Goal: Task Accomplishment & Management: Use online tool/utility

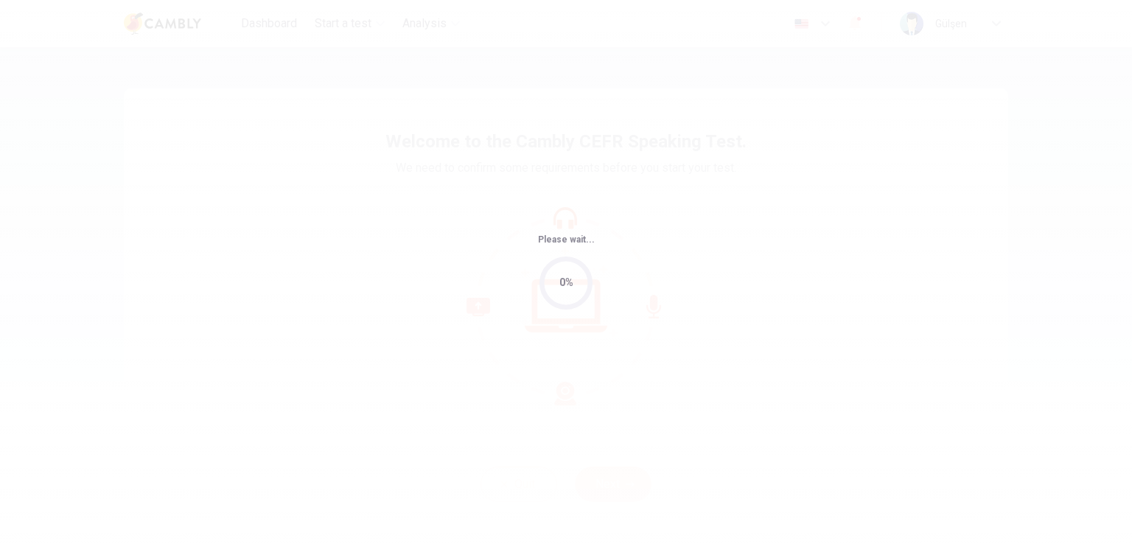
scroll to position [214, 0]
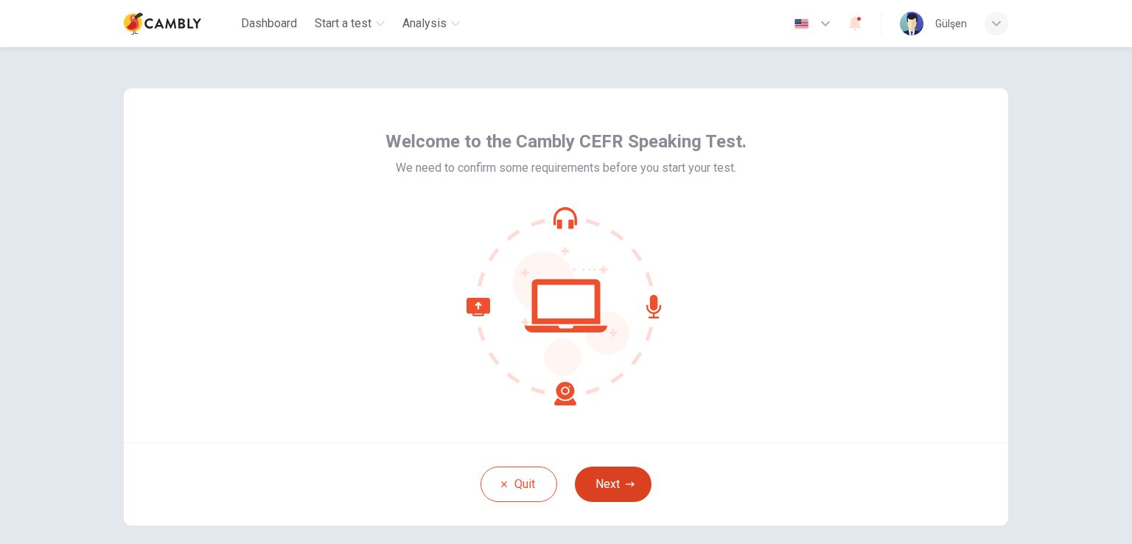
click at [612, 485] on button "Next" at bounding box center [613, 484] width 77 height 35
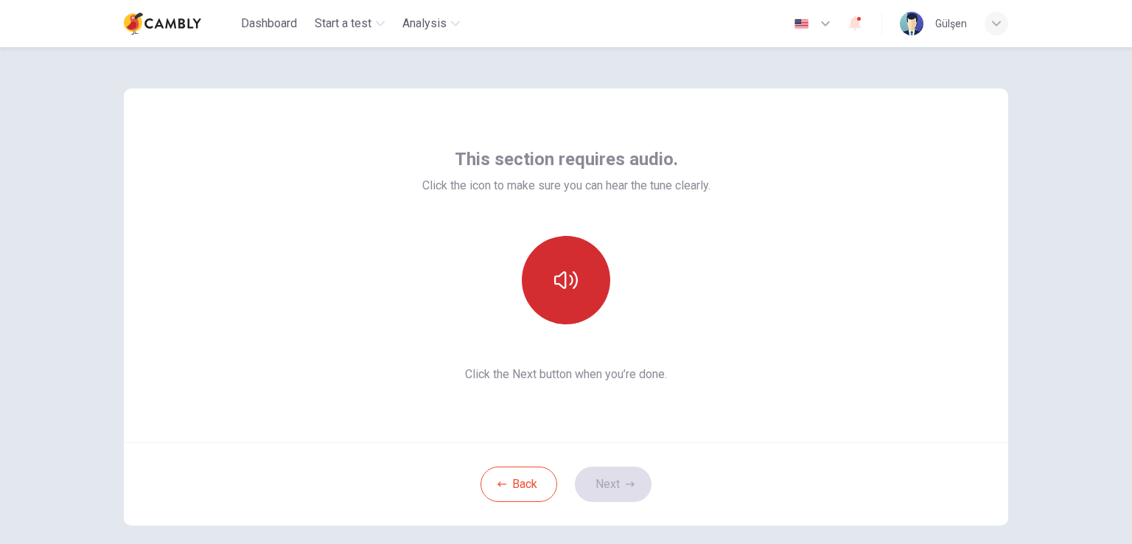
click at [571, 273] on icon "button" at bounding box center [566, 280] width 24 height 18
click at [610, 494] on button "Next" at bounding box center [613, 484] width 77 height 35
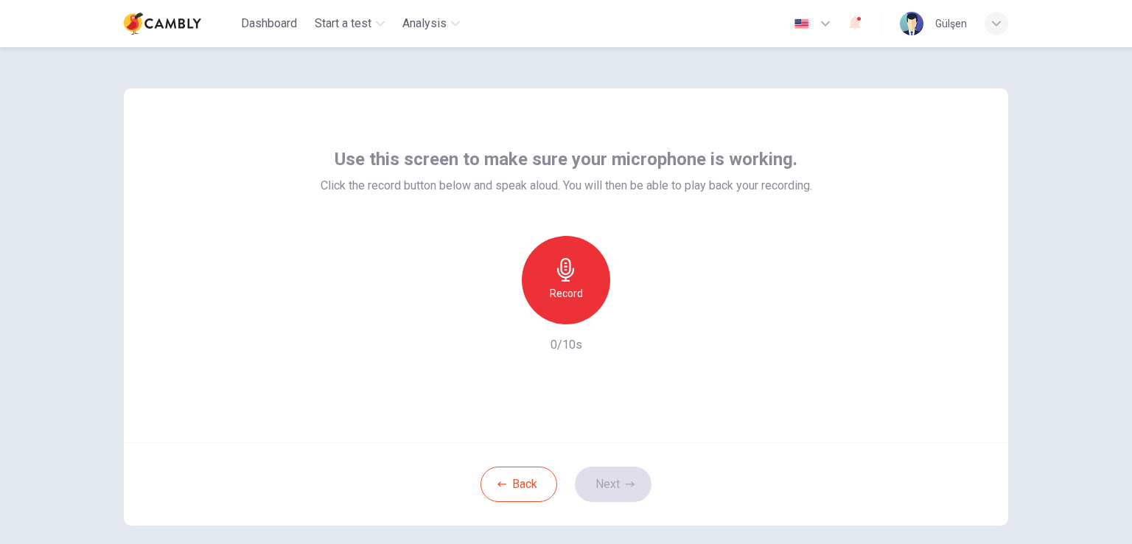
click at [581, 271] on div "Record" at bounding box center [566, 280] width 88 height 88
click at [560, 290] on h6 "Stop" at bounding box center [566, 293] width 22 height 18
click at [608, 485] on button "Next" at bounding box center [613, 484] width 77 height 35
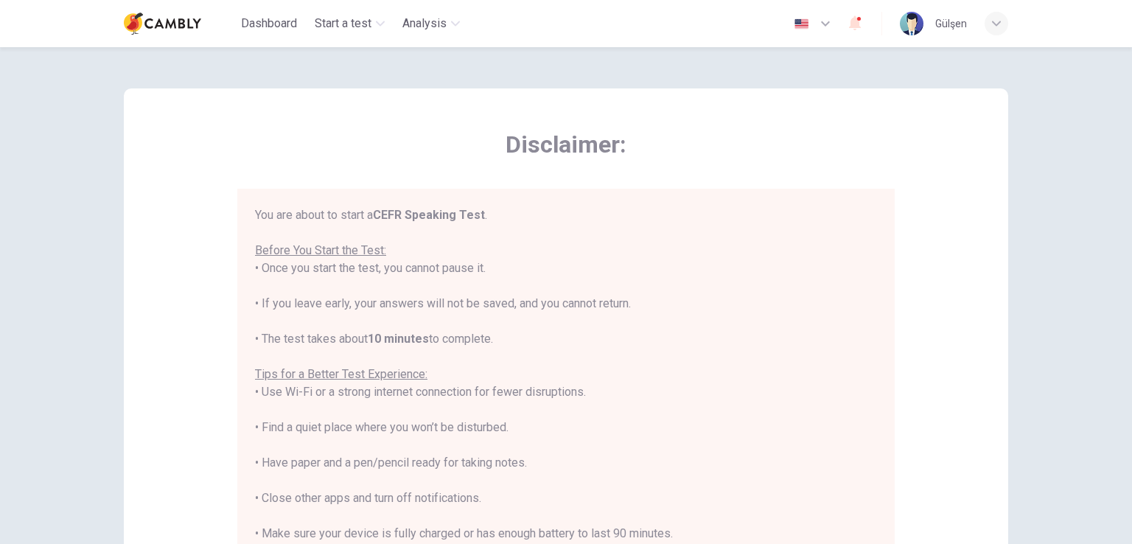
click at [879, 154] on span "Disclaimer:" at bounding box center [565, 144] width 657 height 29
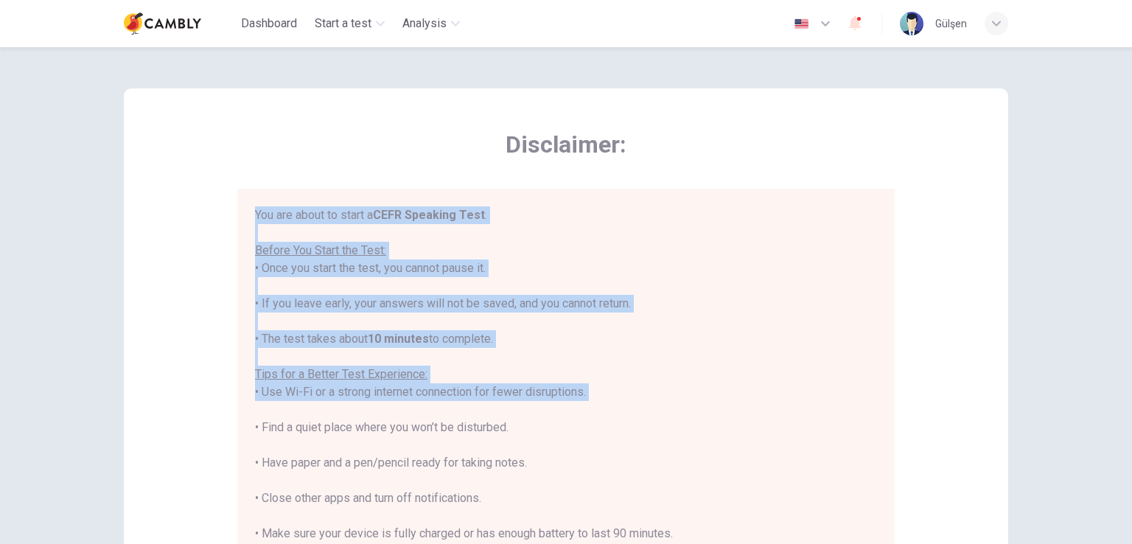
drag, startPoint x: 250, startPoint y: 208, endPoint x: 594, endPoint y: 403, distance: 395.7
type textarea "**********"
click at [594, 403] on div "You are about to start a CEFR Speaking Test . Before You Start the Test: • Once…" at bounding box center [565, 402] width 657 height 427
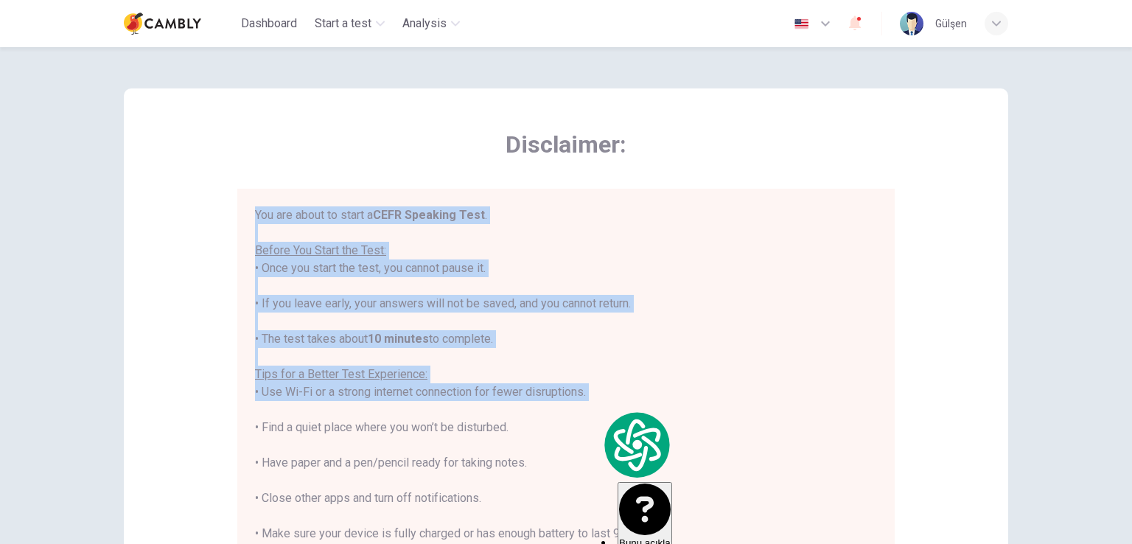
copy div "You are about to start a CEFR Speaking Test . Before You Start the Test: • Once…"
click at [548, 328] on div "You are about to start a CEFR Speaking Test . Before You Start the Test: • Once…" at bounding box center [566, 409] width 622 height 407
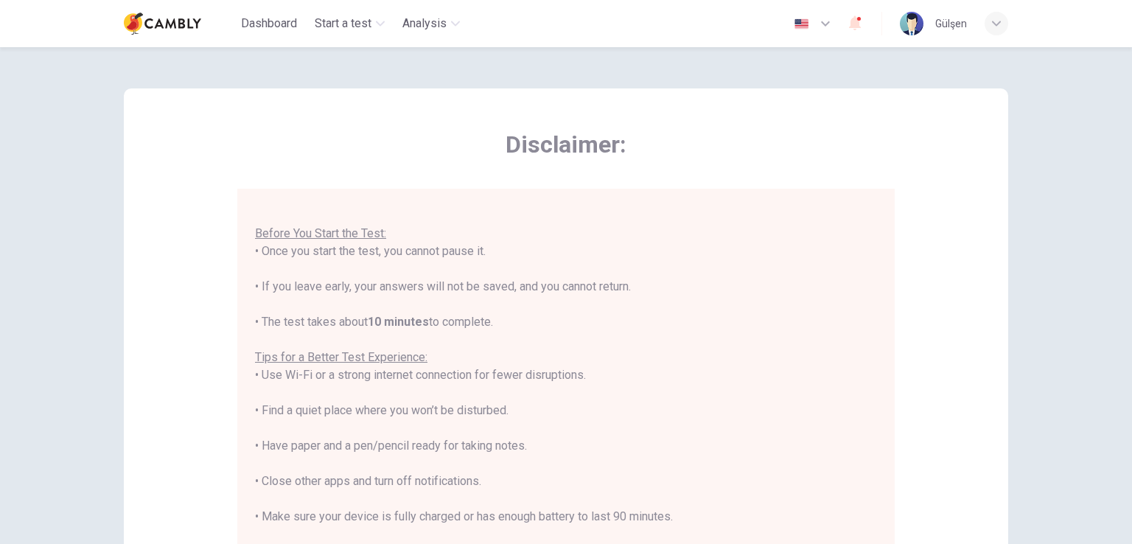
scroll to position [74, 0]
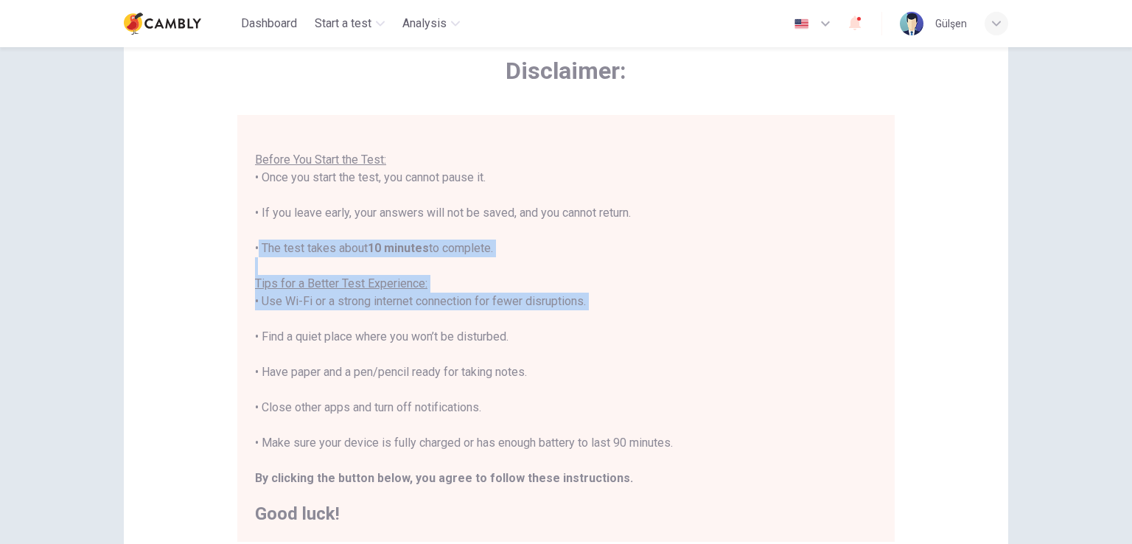
drag, startPoint x: 610, startPoint y: 310, endPoint x: 239, endPoint y: 242, distance: 377.6
click at [239, 242] on div "You are about to start a CEFR Speaking Test . Before You Start the Test: • Once…" at bounding box center [565, 328] width 657 height 427
copy div "• The test takes about 10 minutes to complete. Tips for a Better Test Experienc…"
click at [713, 260] on div "You are about to start a CEFR Speaking Test . Before You Start the Test: • Once…" at bounding box center [566, 319] width 622 height 407
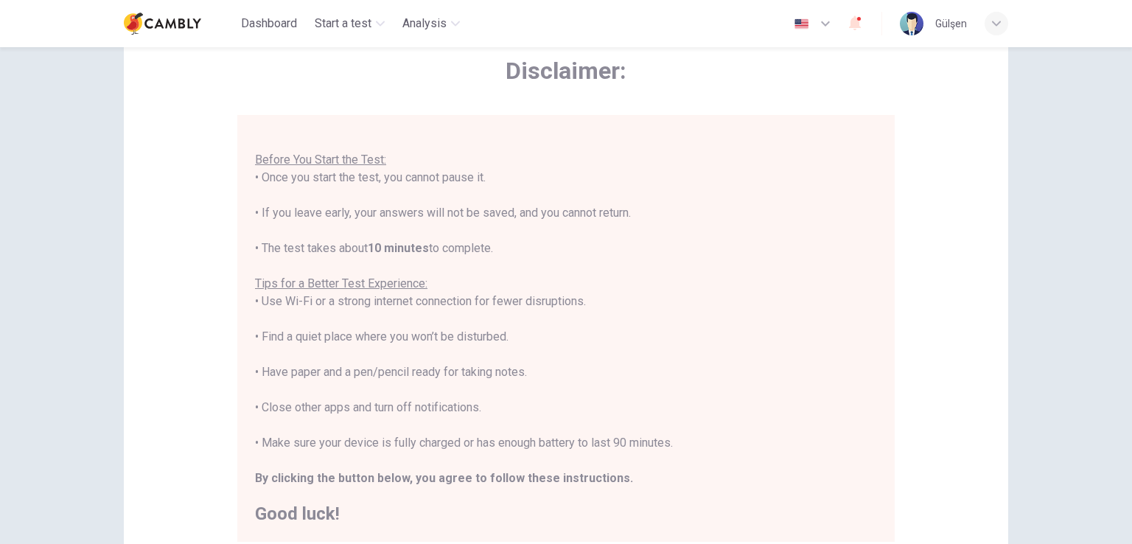
scroll to position [147, 0]
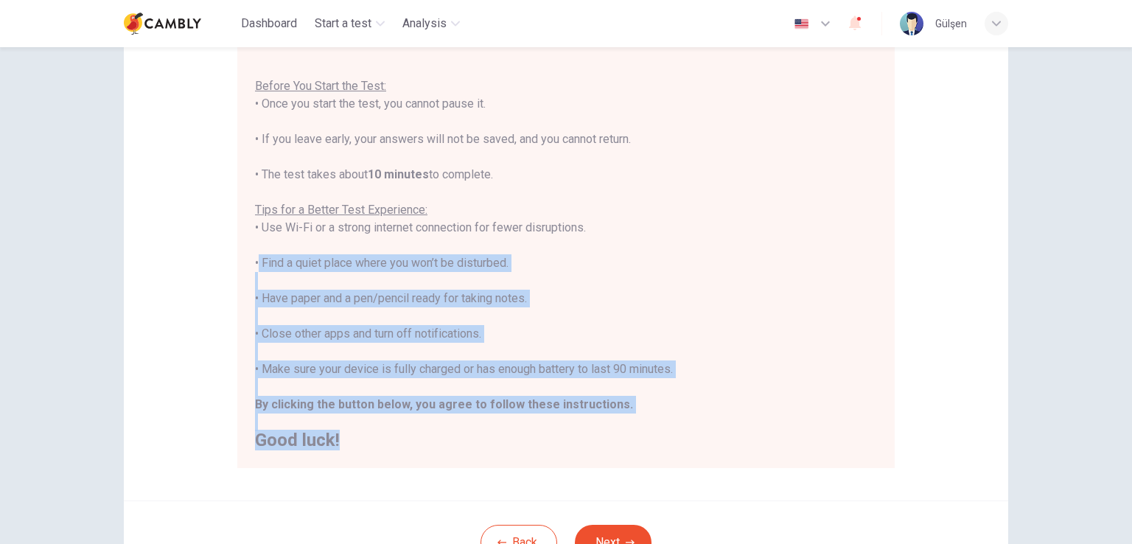
drag, startPoint x: 367, startPoint y: 438, endPoint x: 248, endPoint y: 255, distance: 217.9
click at [248, 255] on div "You are about to start a CEFR Speaking Test . Before You Start the Test: • Once…" at bounding box center [565, 254] width 657 height 427
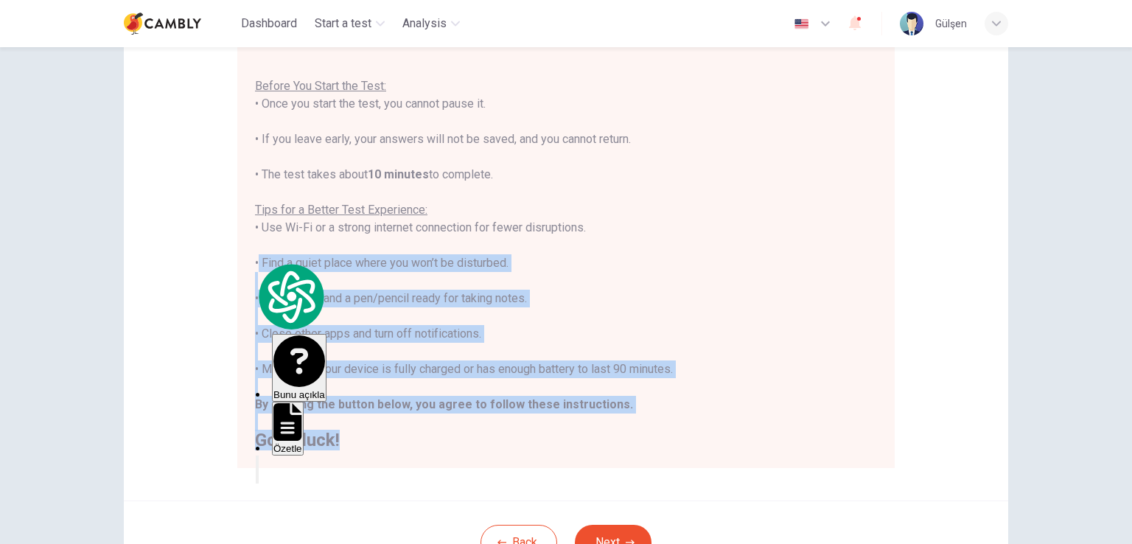
copy div "• Find a quiet place where you won’t be disturbed. • Have paper and a pen/penci…"
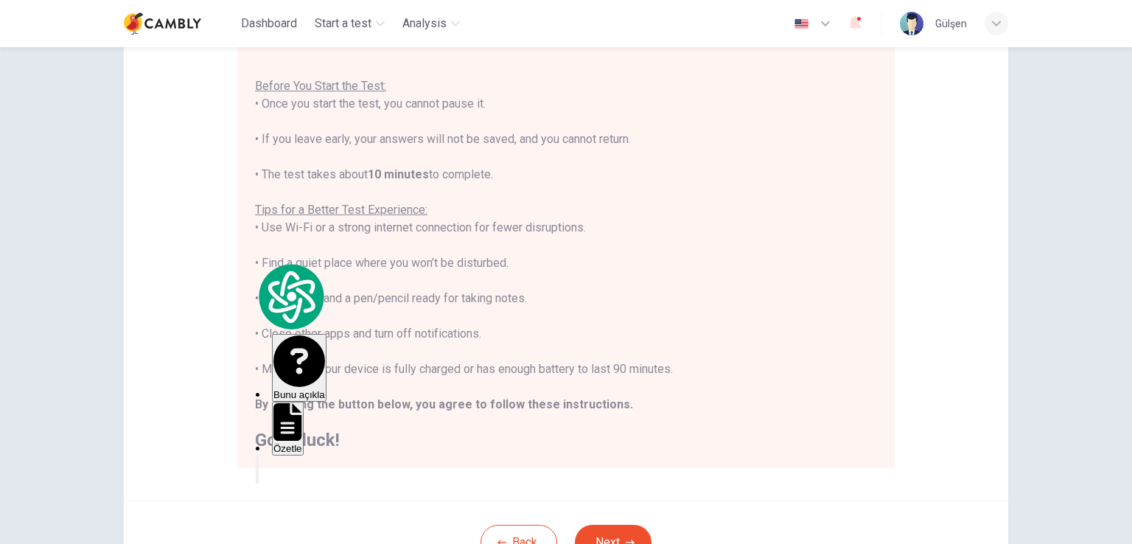
click at [631, 236] on div "You are about to start a CEFR Speaking Test . Before You Start the Test: • Once…" at bounding box center [566, 245] width 622 height 407
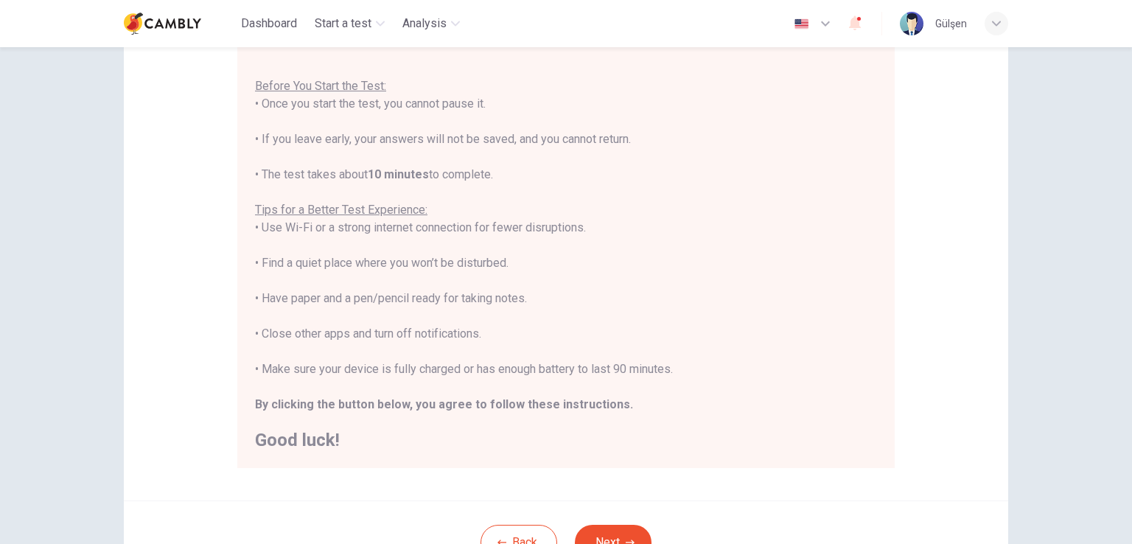
scroll to position [0, 0]
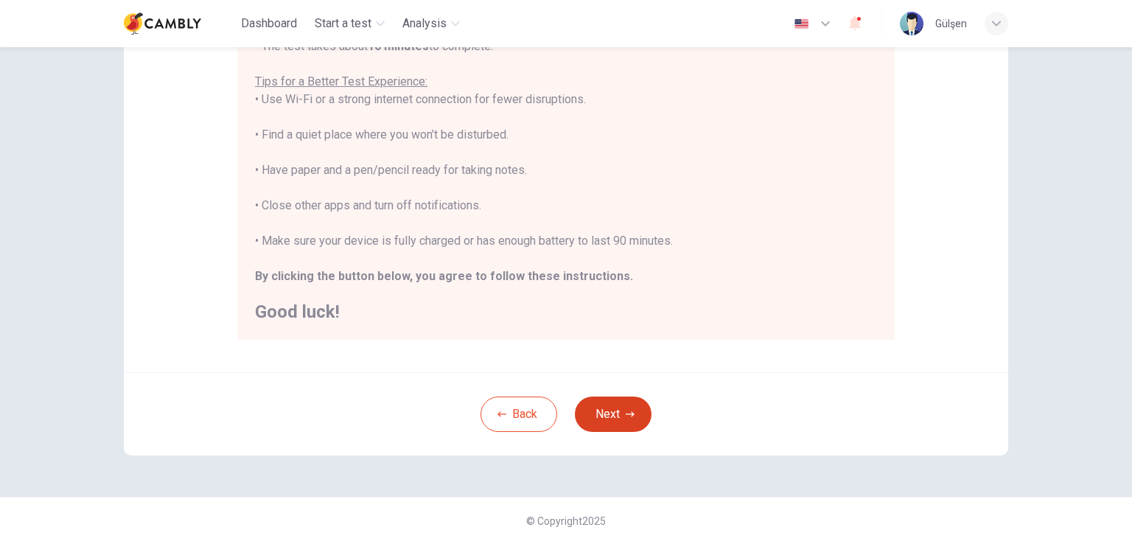
click at [622, 423] on button "Next" at bounding box center [613, 414] width 77 height 35
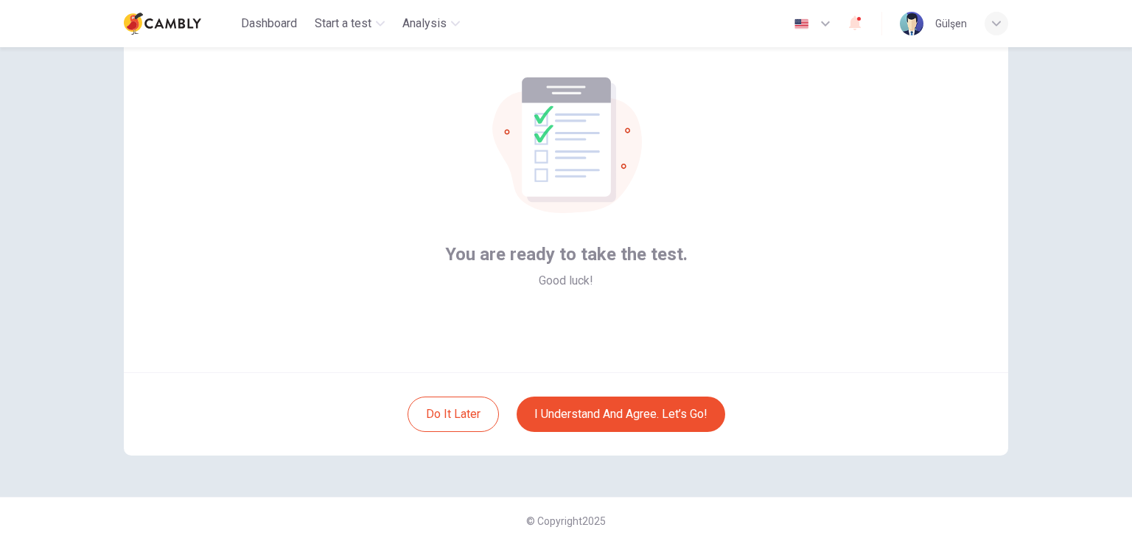
scroll to position [70, 0]
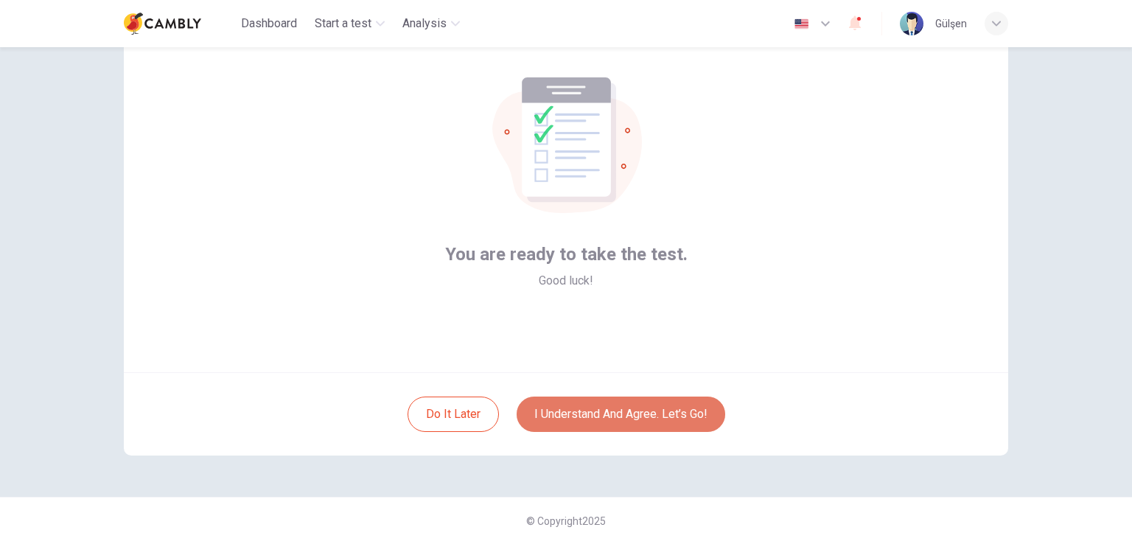
click at [702, 420] on button "I understand and agree. Let’s go!" at bounding box center [621, 414] width 209 height 35
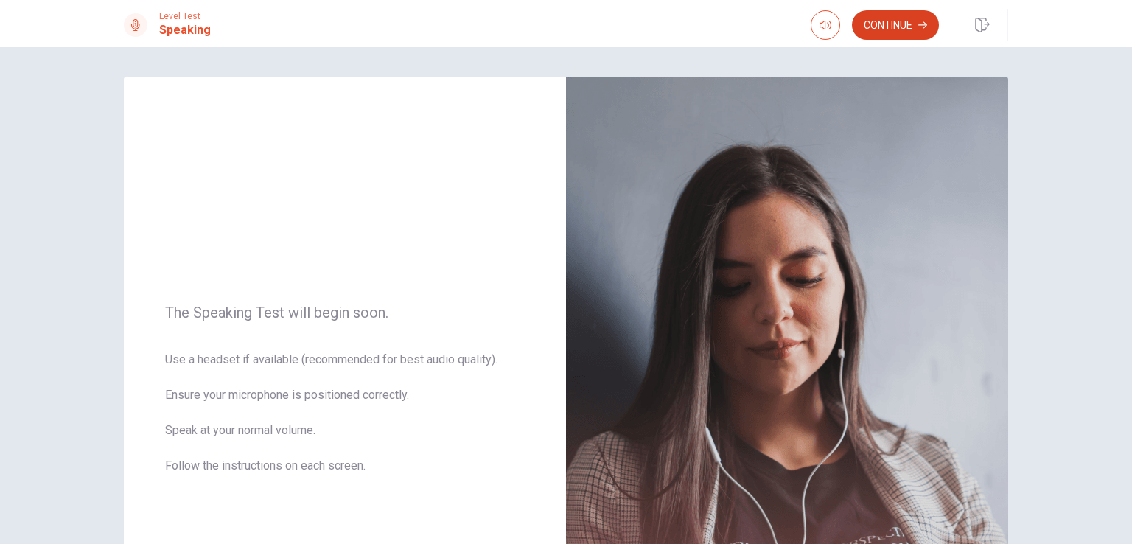
click at [902, 32] on button "Continue" at bounding box center [895, 24] width 87 height 29
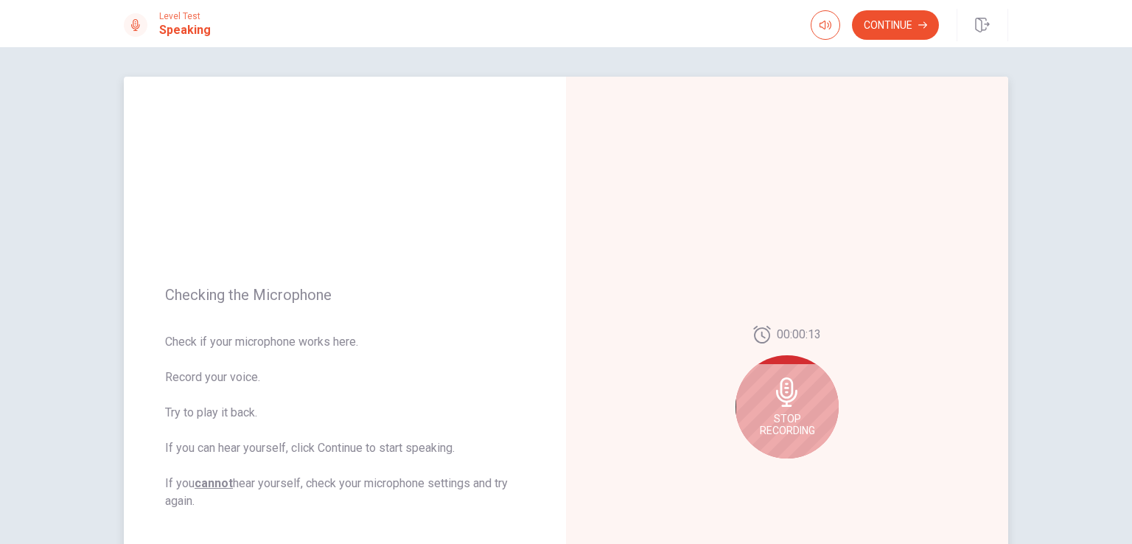
scroll to position [74, 0]
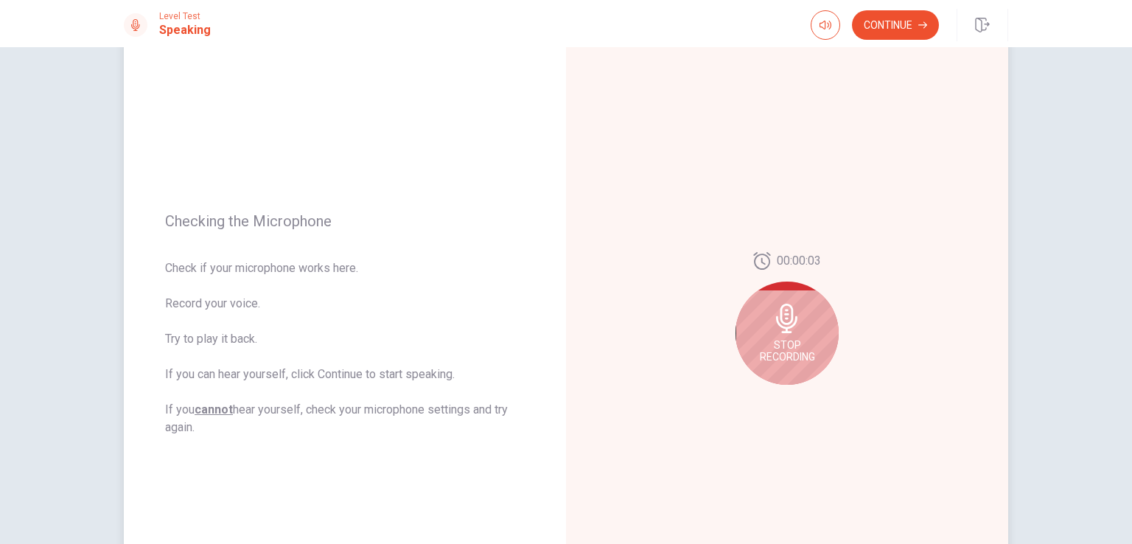
click at [803, 361] on span "Stop Recording" at bounding box center [787, 351] width 55 height 24
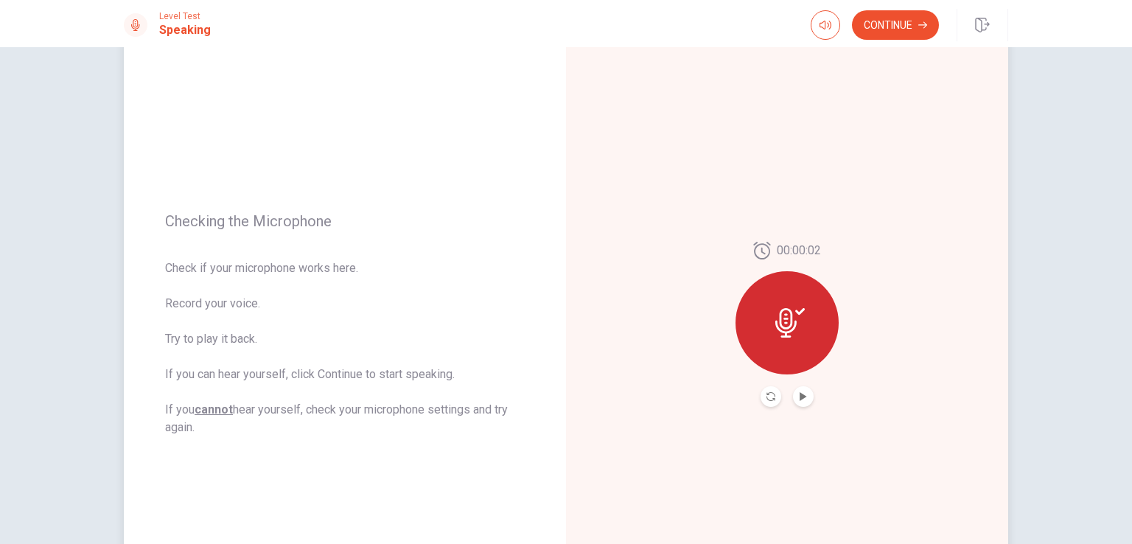
click at [775, 329] on icon at bounding box center [789, 322] width 29 height 29
click at [800, 398] on icon "Play Audio" at bounding box center [803, 396] width 7 height 9
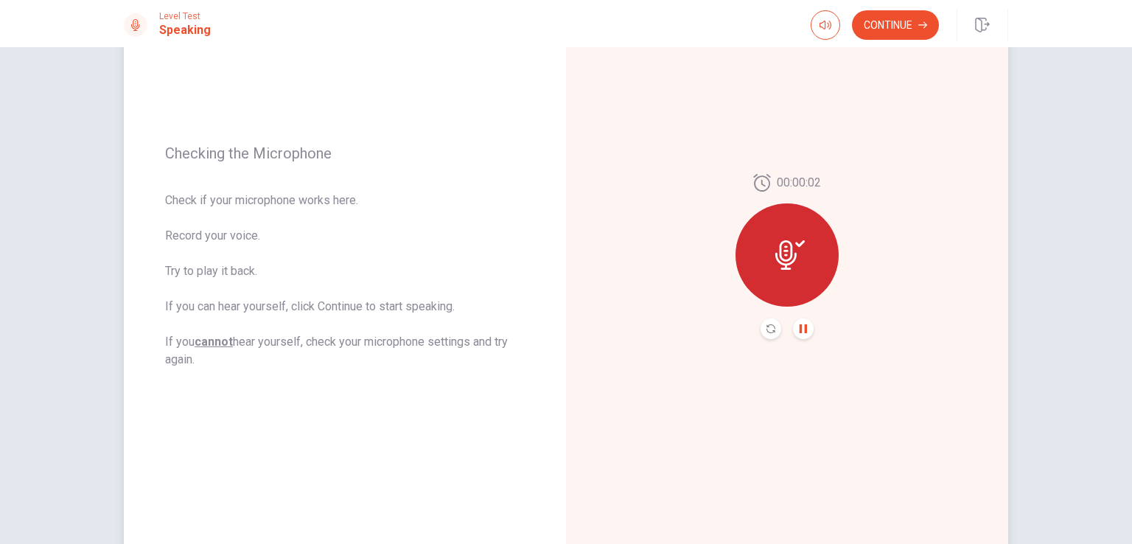
scroll to position [31, 0]
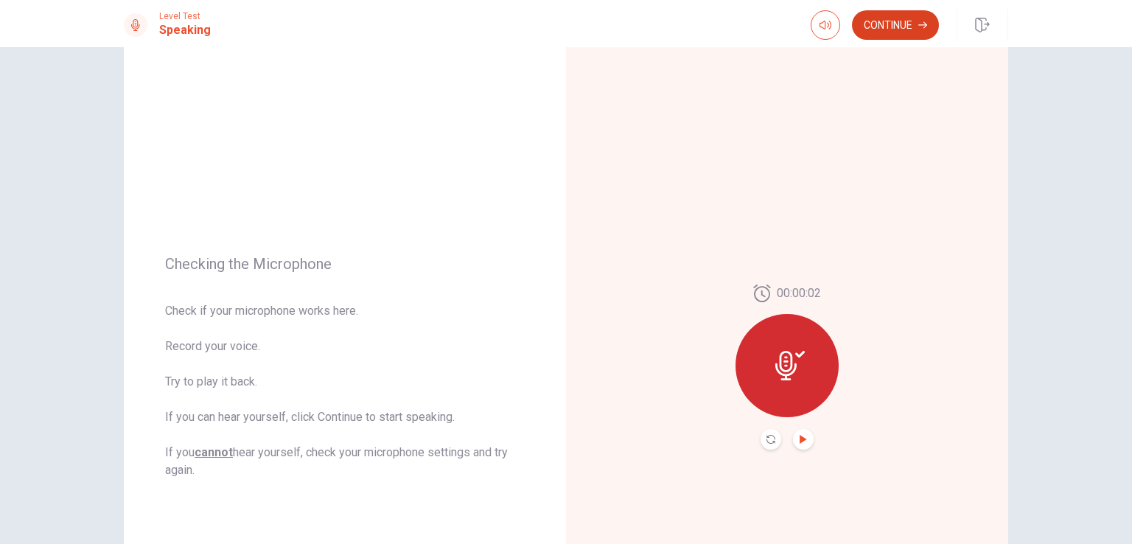
click at [914, 20] on button "Continue" at bounding box center [895, 24] width 87 height 29
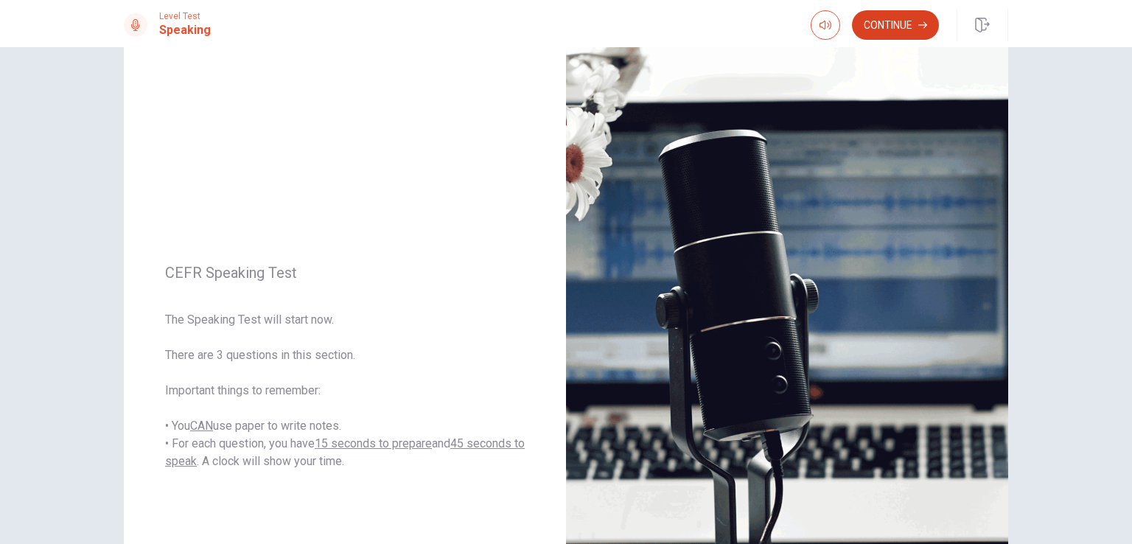
click at [887, 29] on button "Continue" at bounding box center [895, 24] width 87 height 29
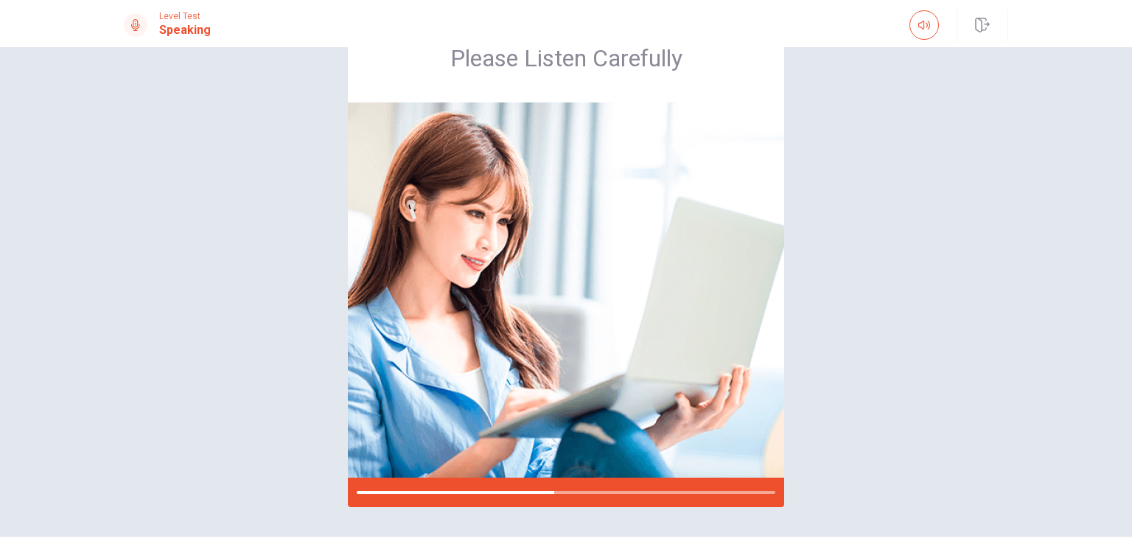
scroll to position [29, 0]
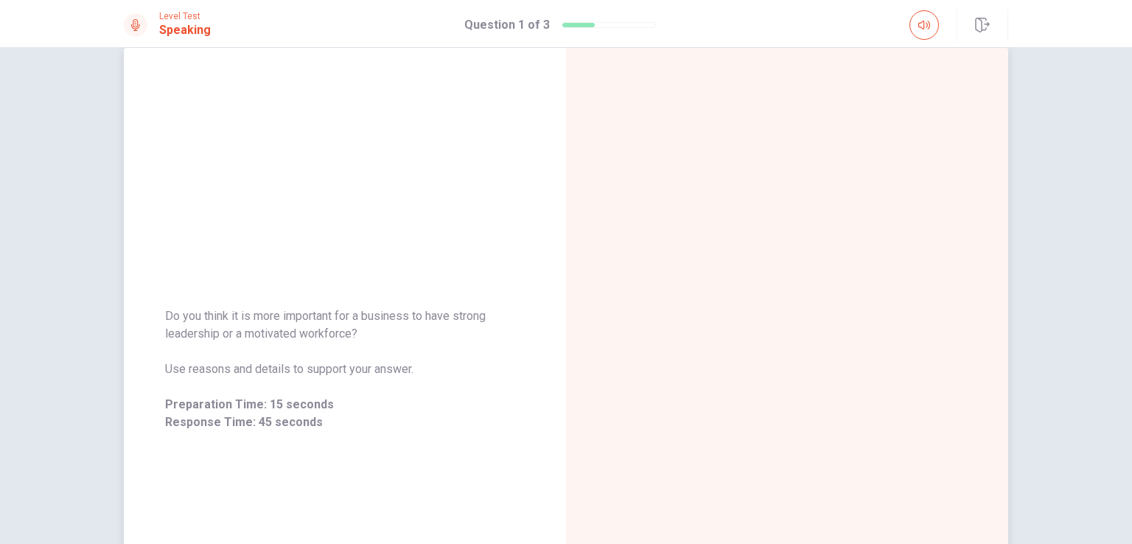
drag, startPoint x: 413, startPoint y: 373, endPoint x: 153, endPoint y: 327, distance: 263.4
click at [153, 327] on div "Do you think it is more important for a business to have strong leadership or a…" at bounding box center [345, 369] width 442 height 159
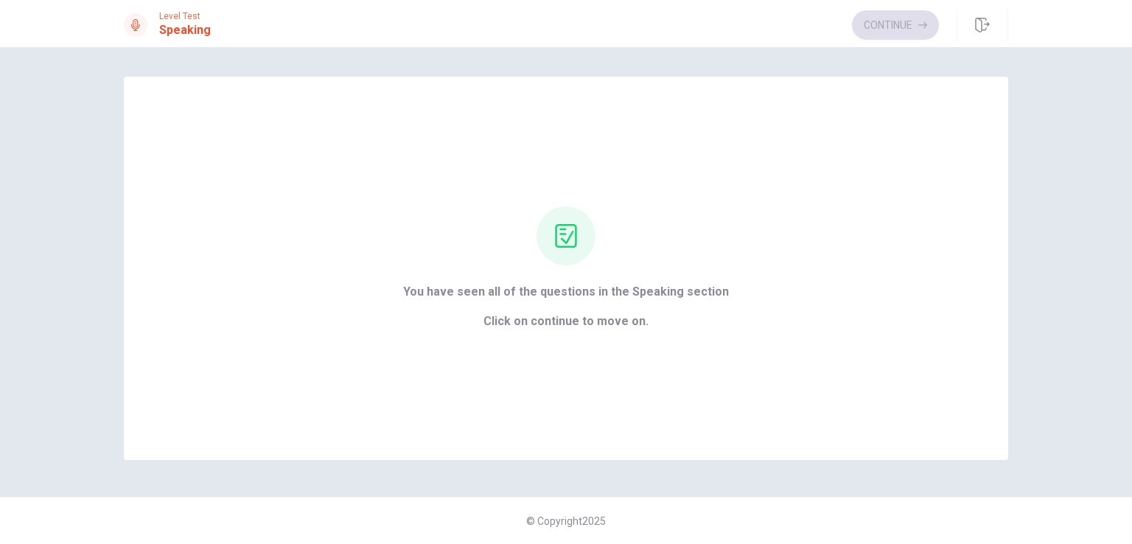
scroll to position [0, 0]
click at [887, 31] on button "Continue" at bounding box center [895, 24] width 87 height 29
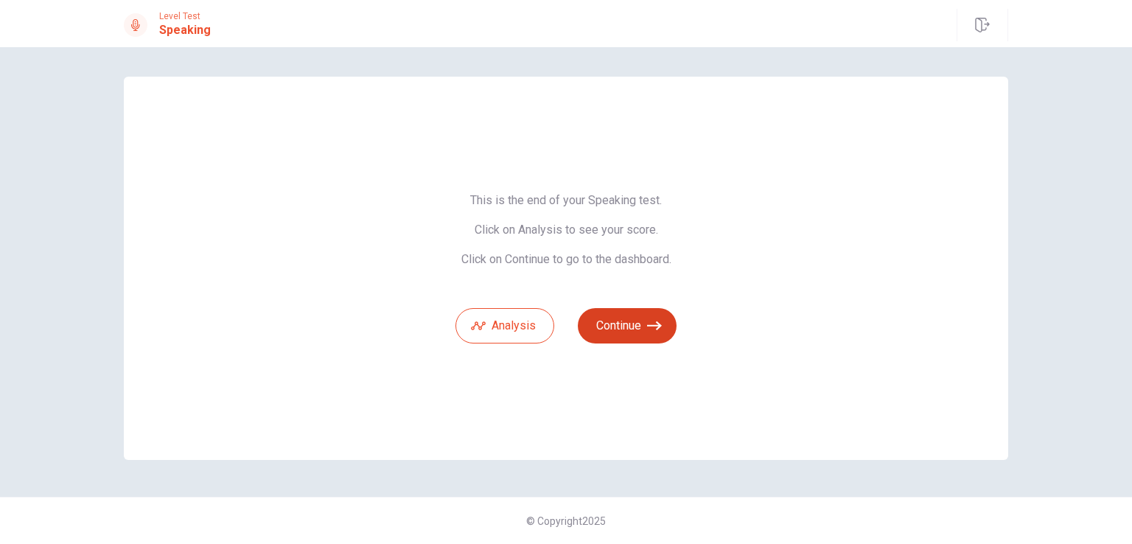
click at [632, 329] on button "Continue" at bounding box center [627, 325] width 99 height 35
